Goal: Complete application form: Complete application form

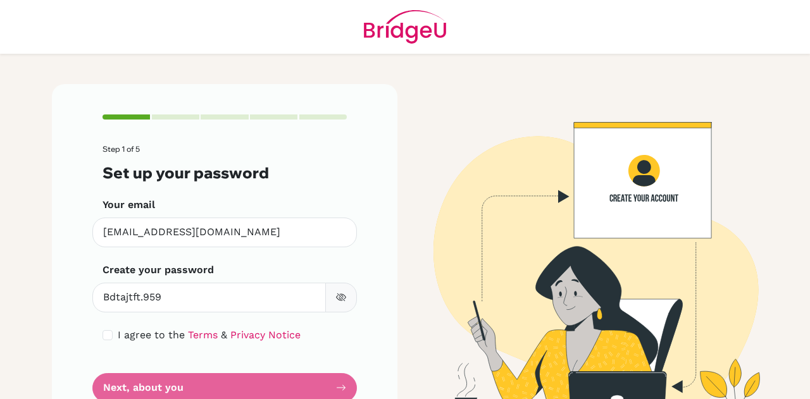
scroll to position [42, 0]
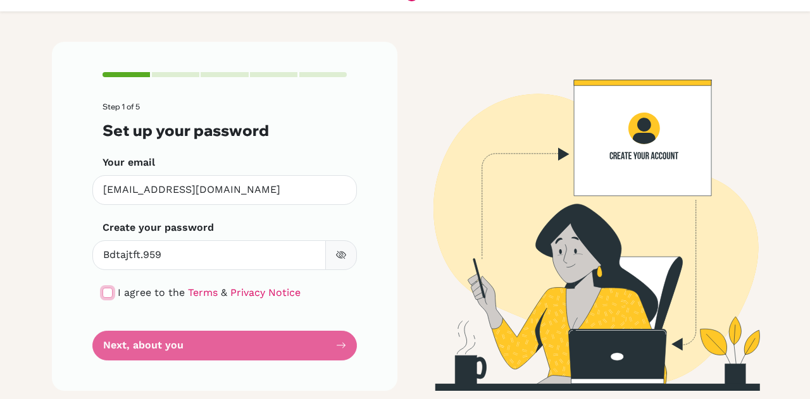
click at [108, 289] on input "checkbox" at bounding box center [108, 293] width 10 height 10
checkbox input "true"
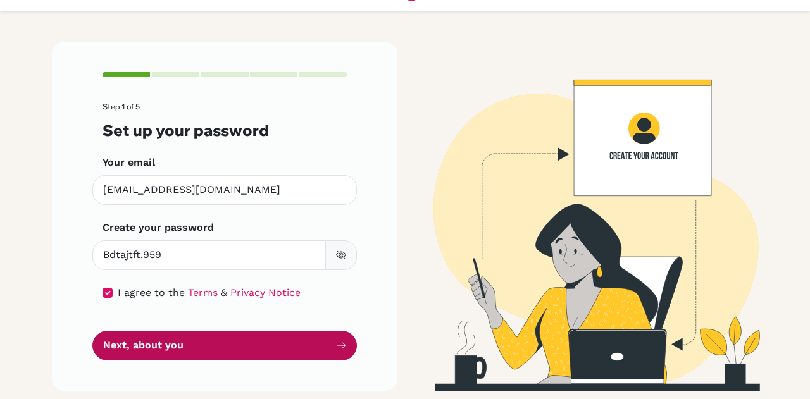
click at [196, 344] on button "Next, about you" at bounding box center [224, 346] width 264 height 30
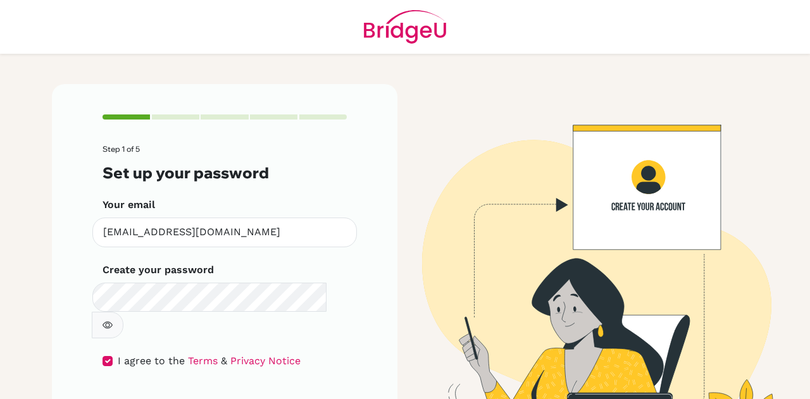
click at [113, 320] on icon "button" at bounding box center [108, 325] width 10 height 10
